Goal: Information Seeking & Learning: Learn about a topic

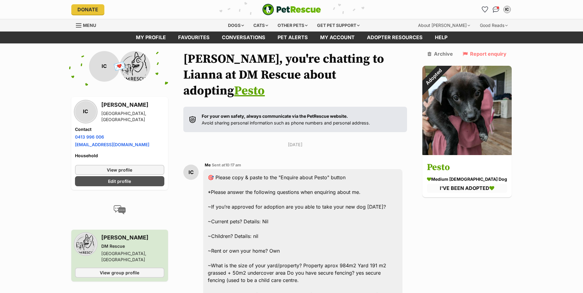
scroll to position [2281, 0]
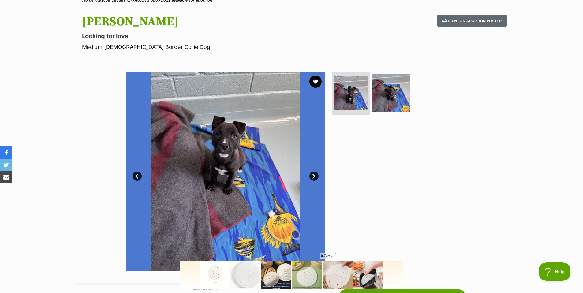
scroll to position [73, 0]
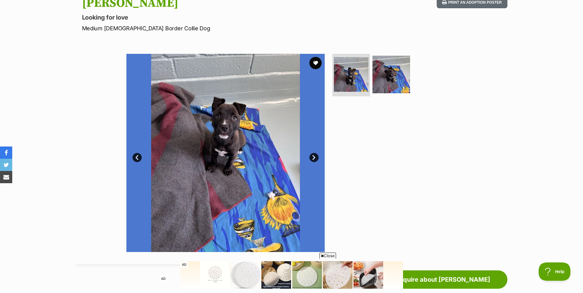
click at [312, 156] on link "Next" at bounding box center [314, 157] width 9 height 9
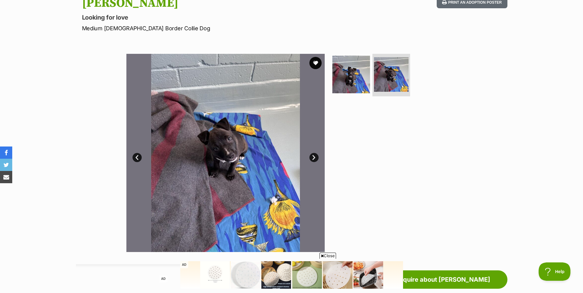
click at [312, 156] on link "Next" at bounding box center [314, 157] width 9 height 9
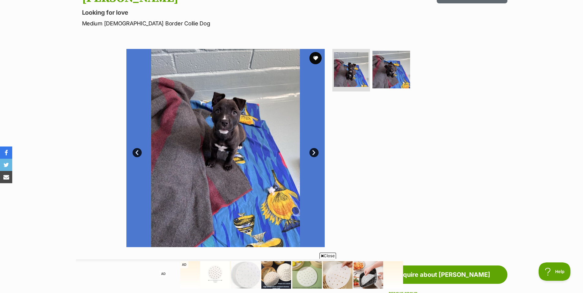
scroll to position [0, 0]
